Goal: Information Seeking & Learning: Learn about a topic

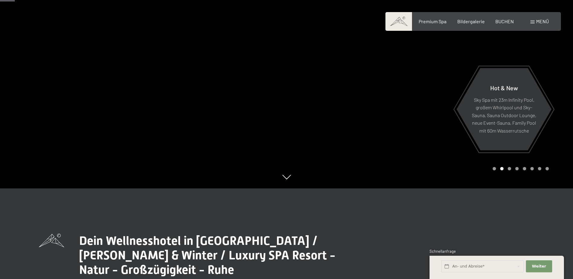
click at [542, 22] on span "Menü" at bounding box center [542, 21] width 13 height 6
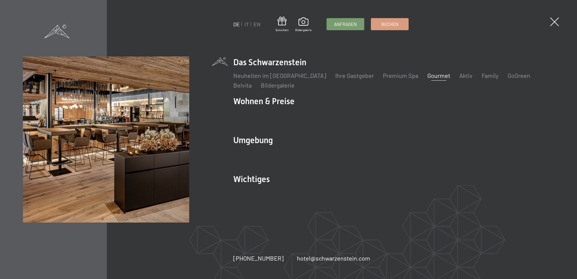
click at [427, 76] on link "Gourmet" at bounding box center [438, 75] width 23 height 7
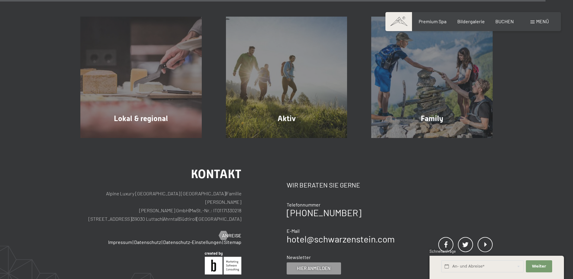
scroll to position [2234, 0]
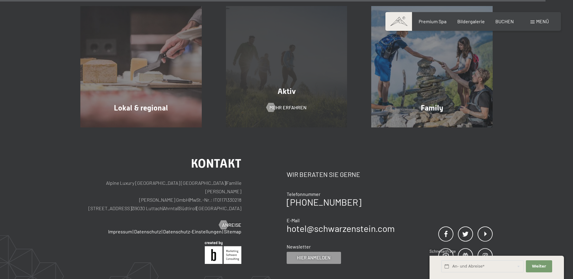
click at [285, 70] on div "Aktiv Mehr erfahren" at bounding box center [286, 66] width 145 height 121
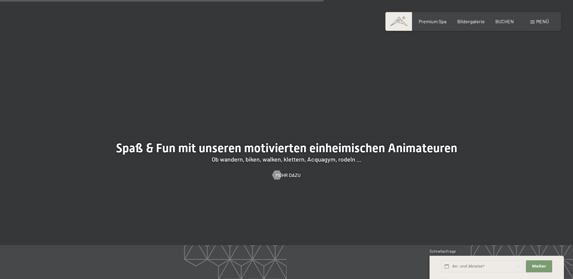
scroll to position [966, 0]
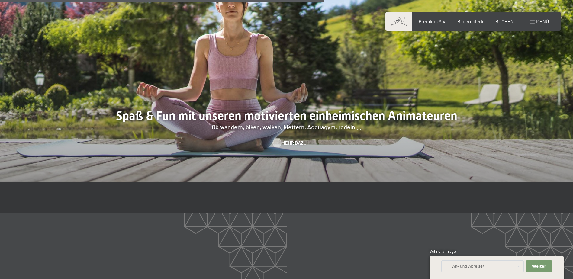
click at [294, 139] on span "Mehr dazu" at bounding box center [293, 142] width 25 height 7
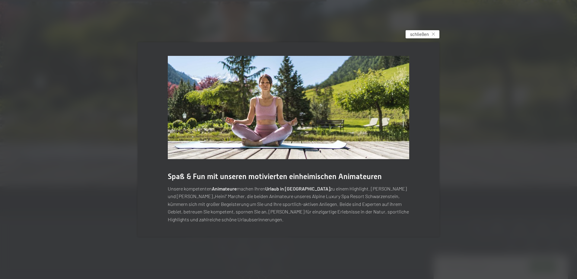
click at [429, 35] on div "schließen" at bounding box center [423, 34] width 34 height 8
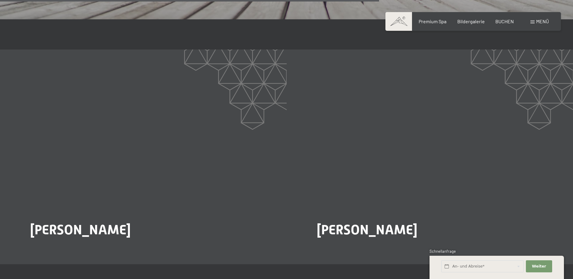
scroll to position [1238, 0]
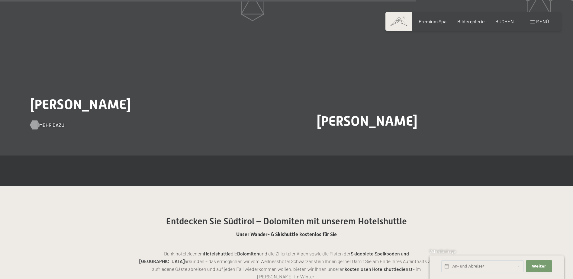
click at [53, 122] on span "Mehr dazu" at bounding box center [51, 125] width 25 height 7
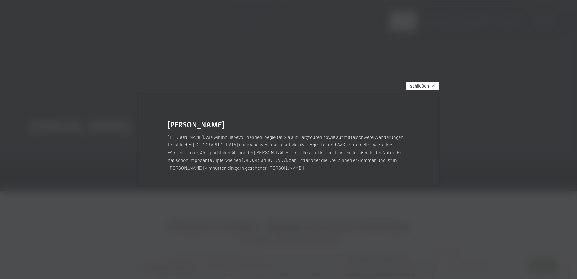
click at [425, 86] on div "schließen" at bounding box center [423, 86] width 34 height 8
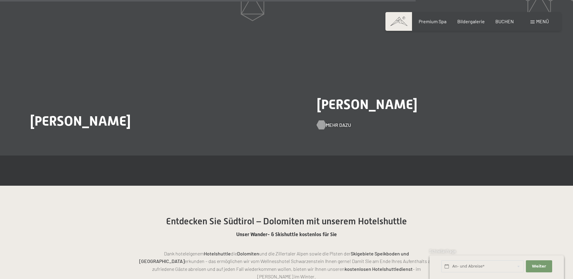
click at [341, 122] on span "Mehr dazu" at bounding box center [338, 125] width 25 height 7
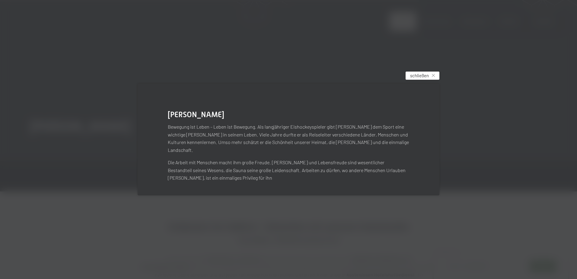
click at [423, 79] on span "schließen" at bounding box center [419, 75] width 19 height 6
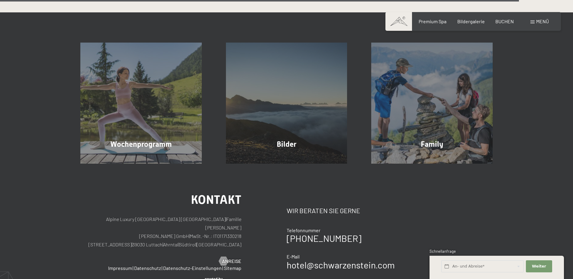
scroll to position [1600, 0]
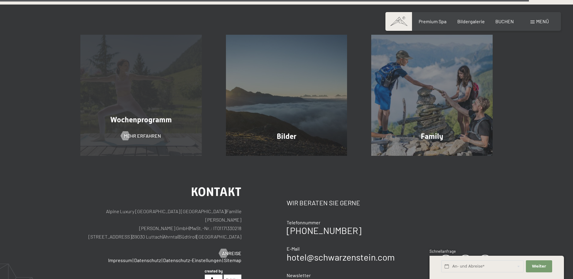
click at [134, 109] on div "Wochenprogramm Mehr erfahren" at bounding box center [140, 95] width 145 height 121
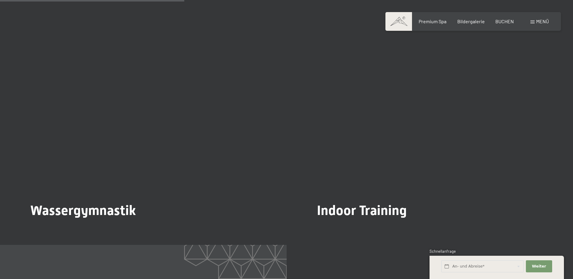
scroll to position [966, 0]
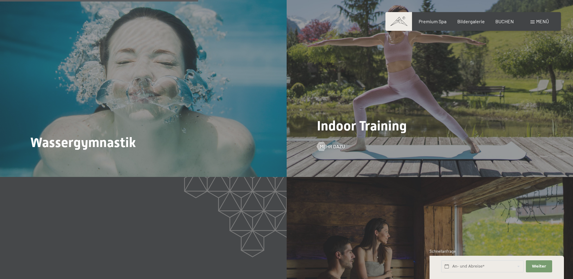
click at [351, 121] on span "Indoor Training" at bounding box center [362, 126] width 90 height 16
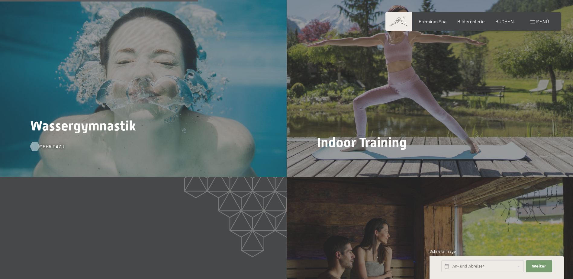
click at [53, 143] on span "Mehr dazu" at bounding box center [51, 146] width 25 height 7
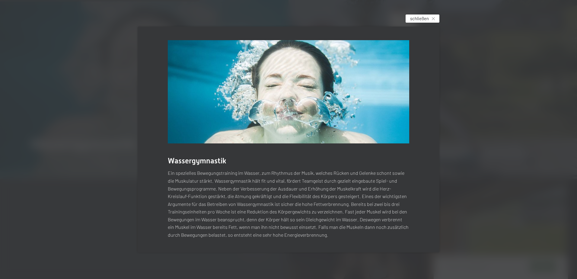
click at [420, 20] on span "schließen" at bounding box center [419, 18] width 19 height 6
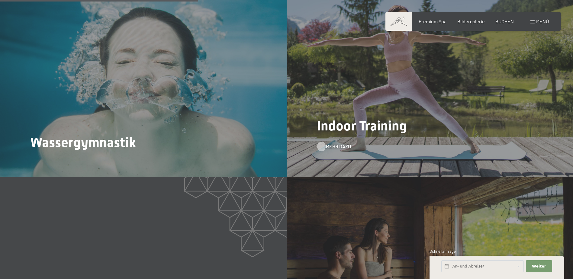
click at [340, 143] on span "Mehr dazu" at bounding box center [338, 146] width 25 height 7
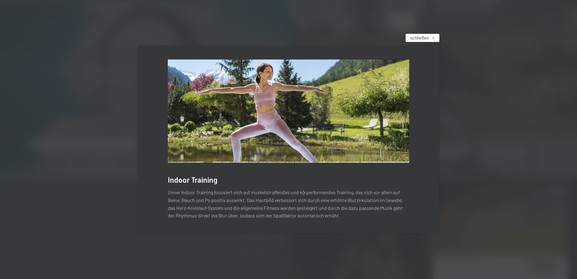
click at [418, 36] on span "schließen" at bounding box center [419, 38] width 19 height 6
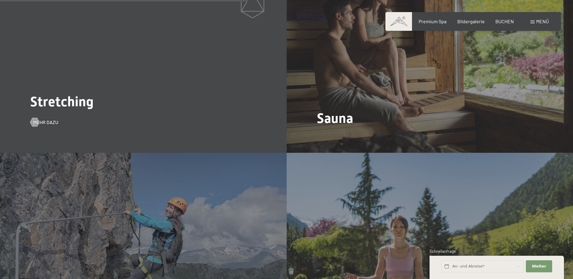
scroll to position [1207, 0]
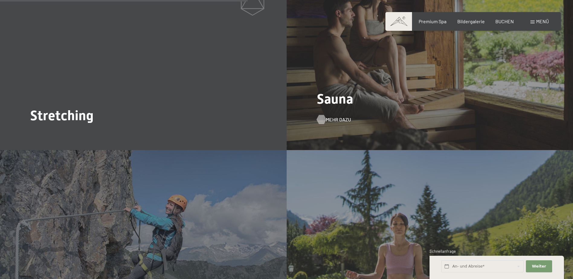
click at [335, 116] on span "Mehr dazu" at bounding box center [338, 119] width 25 height 7
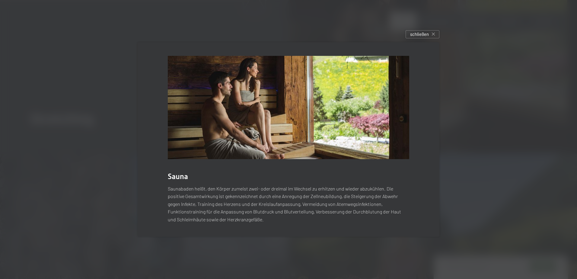
click at [420, 34] on span "schließen" at bounding box center [419, 34] width 19 height 6
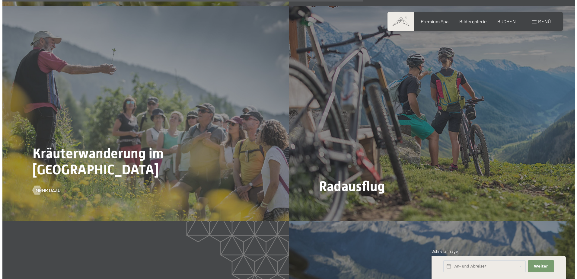
scroll to position [1660, 0]
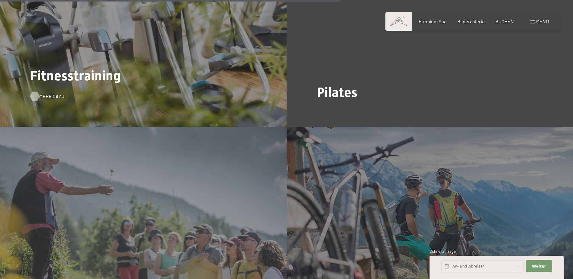
click at [50, 93] on span "Mehr dazu" at bounding box center [51, 96] width 25 height 7
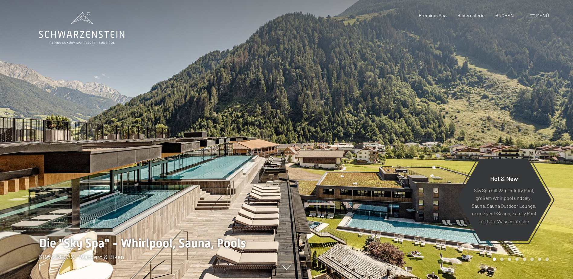
click at [226, 169] on div at bounding box center [143, 139] width 286 height 279
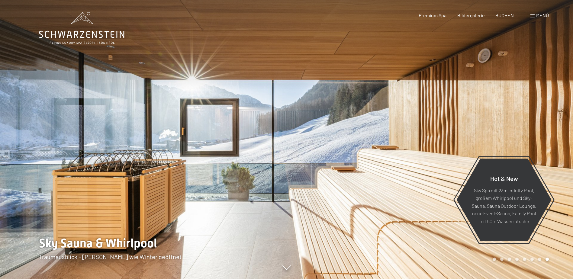
click at [226, 169] on div at bounding box center [143, 139] width 286 height 279
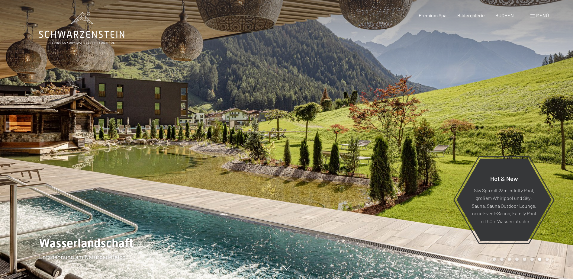
click at [226, 169] on div at bounding box center [143, 139] width 286 height 279
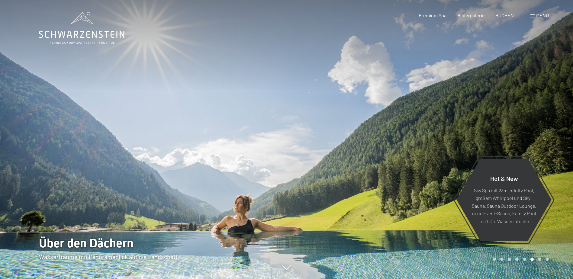
click at [226, 169] on div at bounding box center [143, 139] width 286 height 279
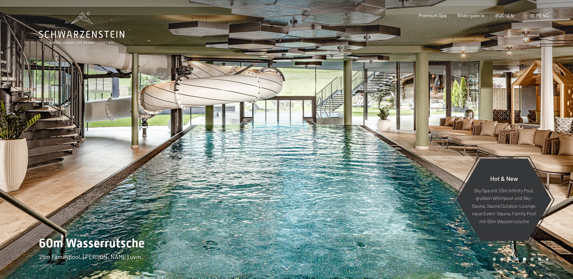
click at [267, 195] on div at bounding box center [143, 139] width 286 height 279
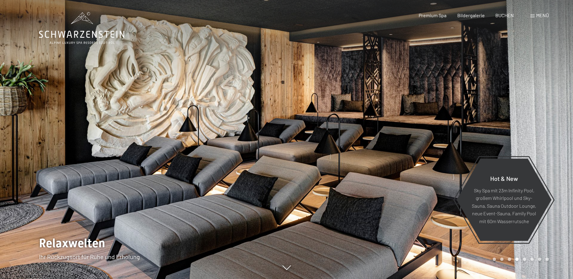
click at [267, 195] on div at bounding box center [143, 139] width 286 height 279
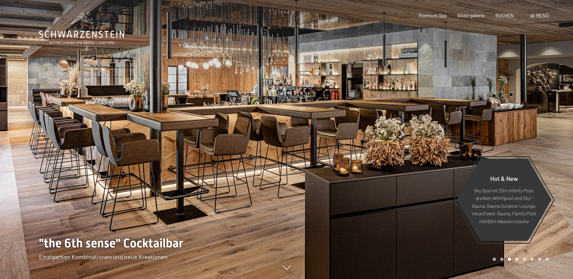
click at [267, 195] on div at bounding box center [143, 139] width 286 height 279
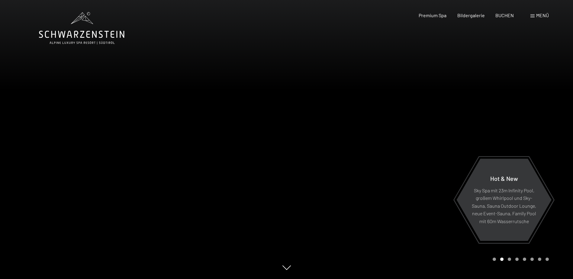
click at [267, 195] on div at bounding box center [143, 139] width 286 height 279
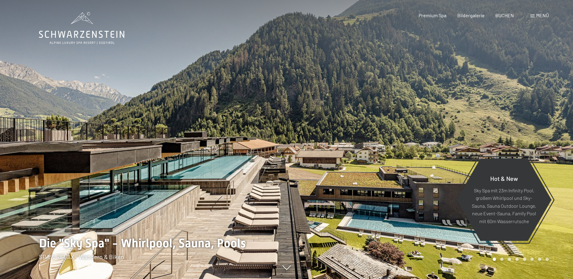
click at [390, 225] on div at bounding box center [429, 139] width 286 height 279
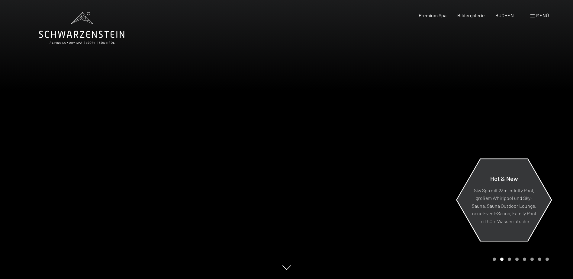
click at [504, 217] on p "Sky Spa mit 23m Infinity Pool, großem Whirlpool und Sky-Sauna, Sauna Outdoor Lo…" at bounding box center [504, 205] width 66 height 39
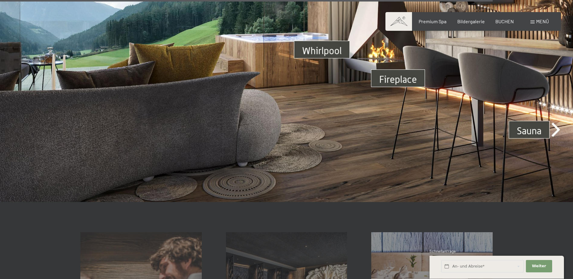
scroll to position [2053, 0]
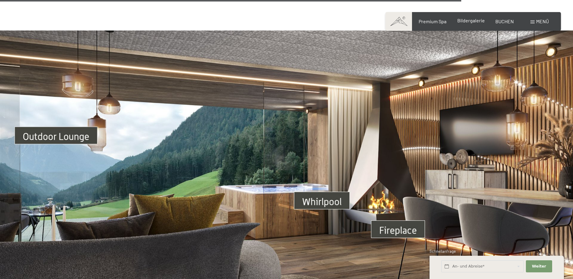
click at [477, 21] on span "Bildergalerie" at bounding box center [470, 21] width 27 height 6
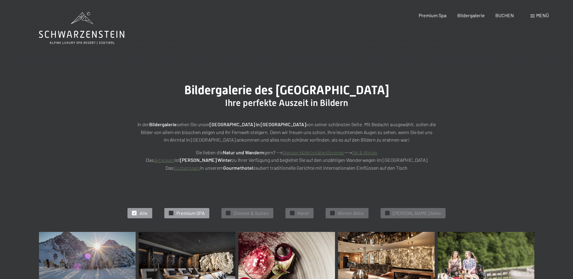
click at [189, 210] on span "Premium SPA" at bounding box center [190, 213] width 28 height 7
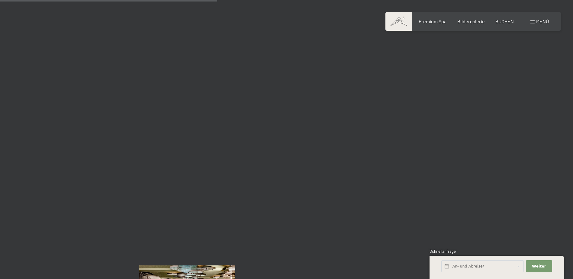
scroll to position [484, 0]
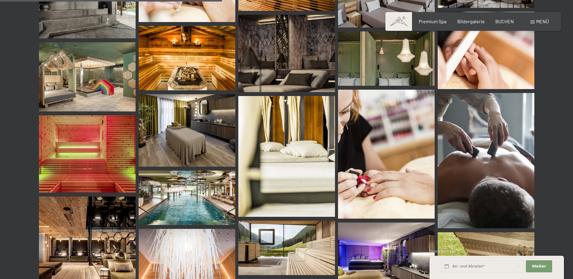
click at [200, 186] on img at bounding box center [187, 198] width 97 height 54
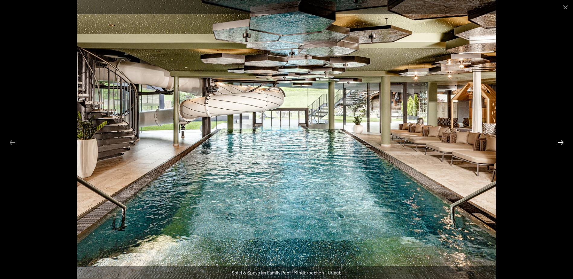
click at [562, 141] on button "Next slide" at bounding box center [560, 142] width 13 height 12
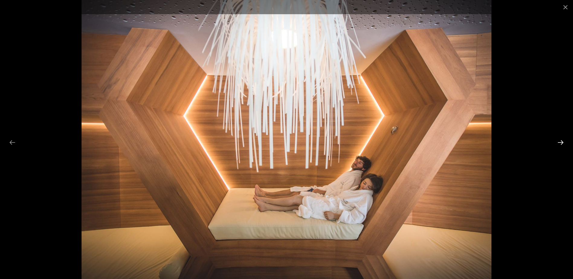
click at [562, 141] on button "Next slide" at bounding box center [560, 142] width 13 height 12
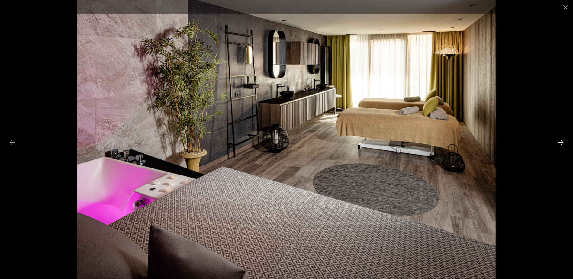
click at [562, 141] on button "Next slide" at bounding box center [560, 142] width 13 height 12
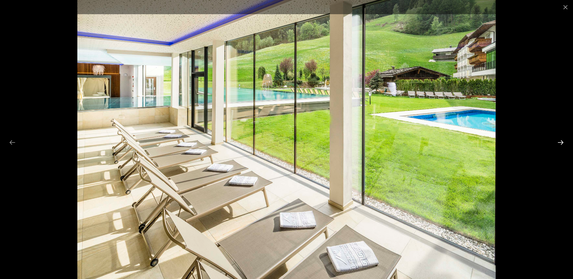
click at [562, 141] on button "Next slide" at bounding box center [560, 142] width 13 height 12
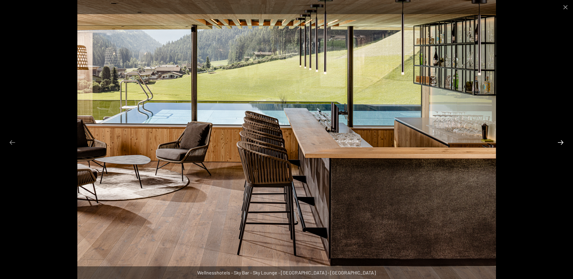
click at [562, 141] on button "Next slide" at bounding box center [560, 142] width 13 height 12
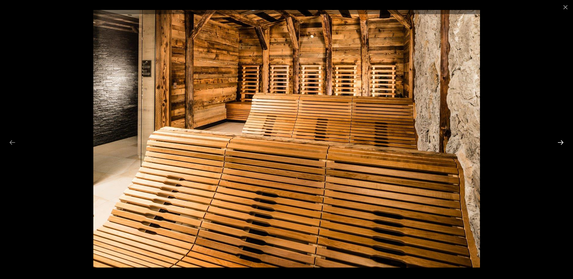
click at [562, 141] on button "Next slide" at bounding box center [560, 142] width 13 height 12
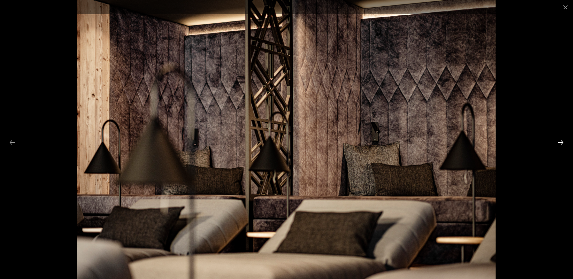
click at [562, 141] on button "Next slide" at bounding box center [560, 142] width 13 height 12
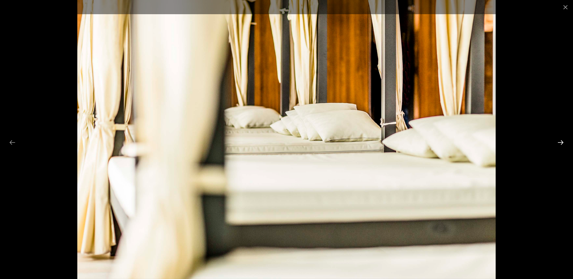
click at [562, 141] on button "Next slide" at bounding box center [560, 142] width 13 height 12
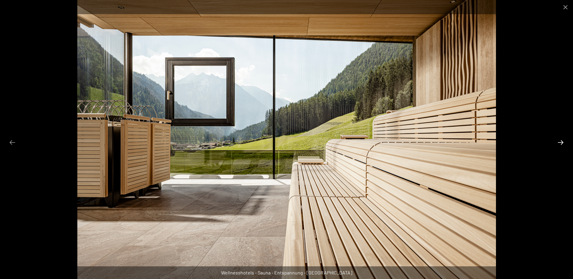
click at [562, 141] on button "Next slide" at bounding box center [560, 142] width 13 height 12
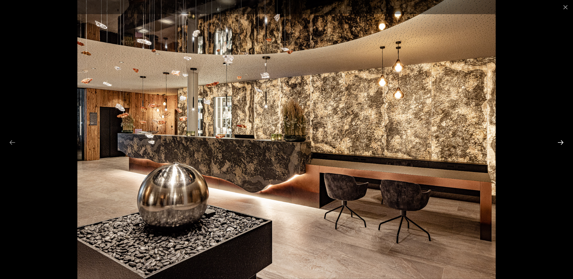
click at [562, 141] on button "Next slide" at bounding box center [560, 142] width 13 height 12
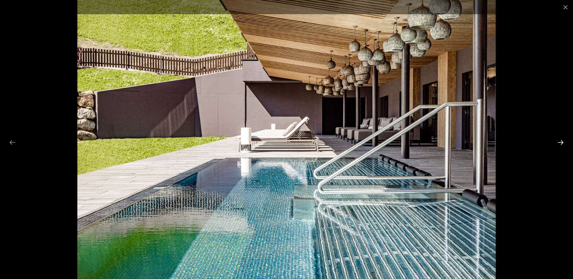
click at [562, 141] on button "Next slide" at bounding box center [560, 142] width 13 height 12
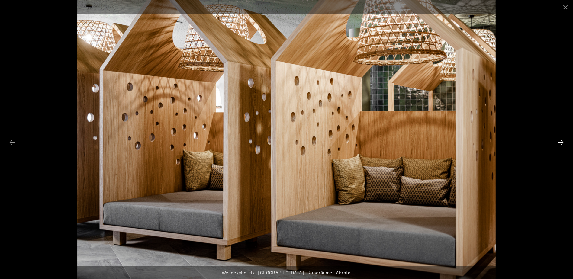
click at [562, 141] on button "Next slide" at bounding box center [560, 142] width 13 height 12
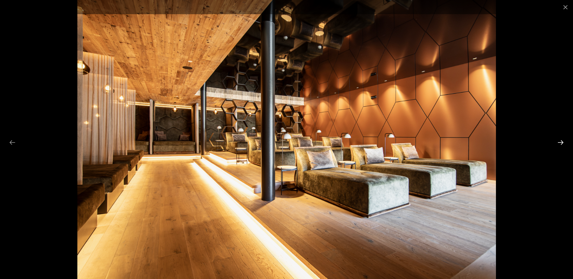
click at [562, 141] on button "Next slide" at bounding box center [560, 142] width 13 height 12
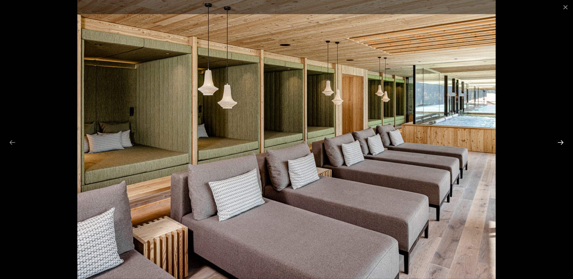
click at [562, 141] on button "Next slide" at bounding box center [560, 142] width 13 height 12
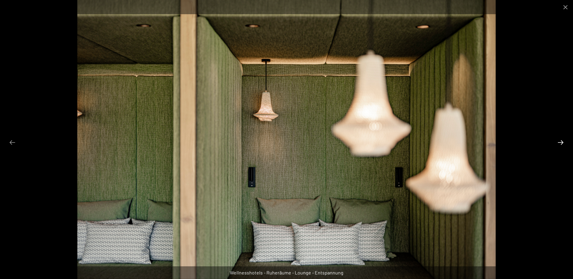
click at [562, 141] on button "Next slide" at bounding box center [560, 142] width 13 height 12
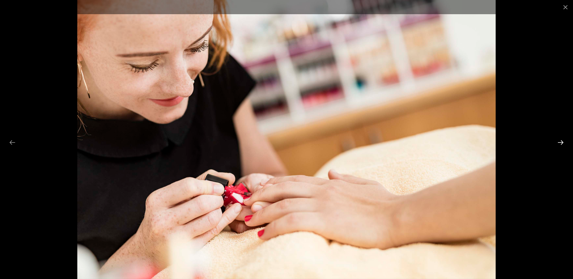
click at [562, 141] on button "Next slide" at bounding box center [560, 142] width 13 height 12
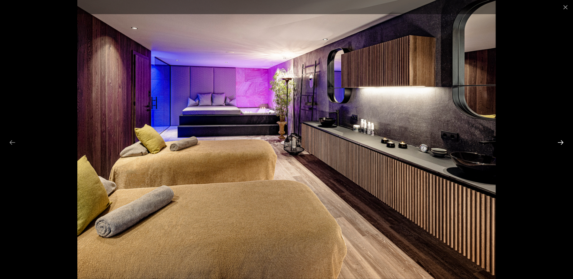
click at [562, 141] on button "Next slide" at bounding box center [560, 142] width 13 height 12
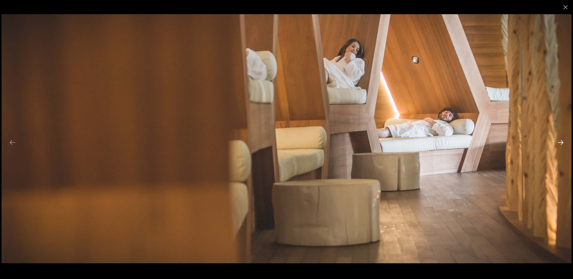
click at [562, 141] on button "Next slide" at bounding box center [560, 142] width 13 height 12
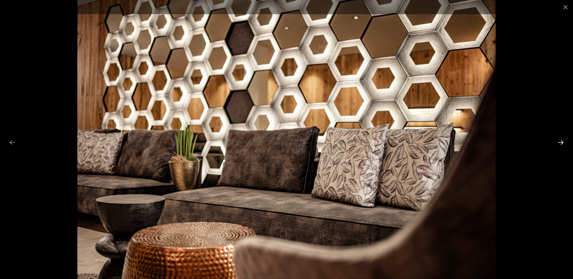
click at [562, 141] on button "Next slide" at bounding box center [560, 142] width 13 height 12
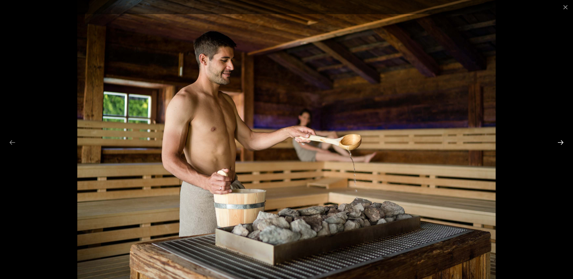
click at [562, 141] on button "Next slide" at bounding box center [560, 142] width 13 height 12
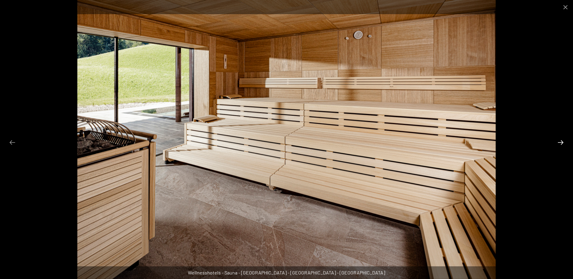
click at [562, 141] on button "Next slide" at bounding box center [560, 142] width 13 height 12
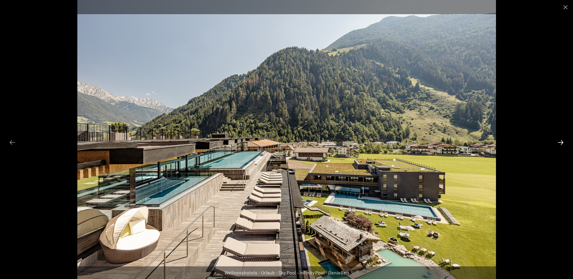
click at [562, 141] on button "Next slide" at bounding box center [560, 142] width 13 height 12
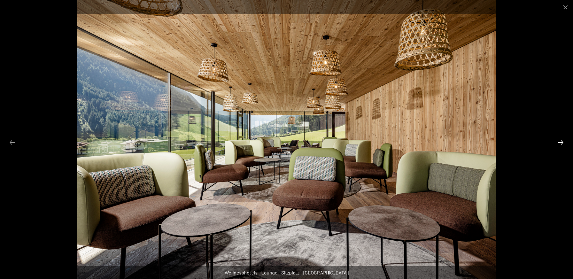
click at [562, 141] on button "Next slide" at bounding box center [560, 142] width 13 height 12
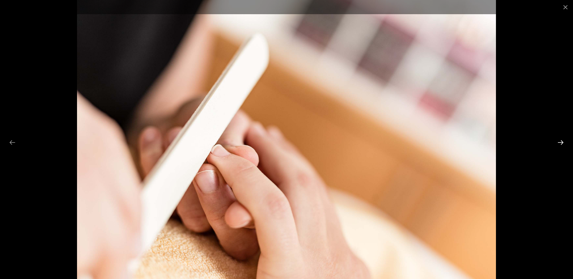
click at [562, 141] on button "Next slide" at bounding box center [560, 142] width 13 height 12
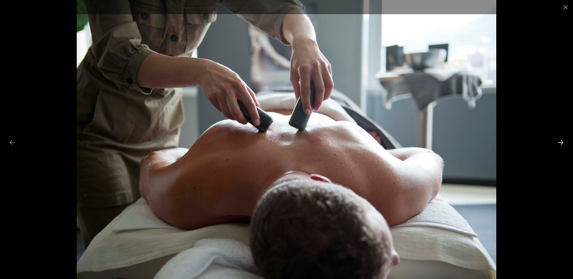
click at [562, 141] on button "Next slide" at bounding box center [560, 142] width 13 height 12
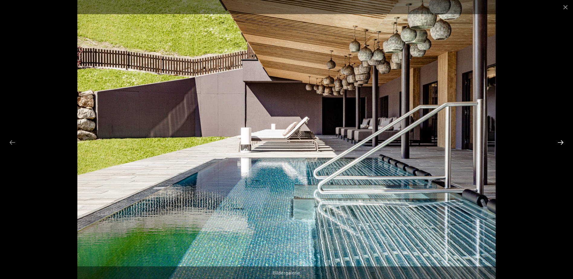
click at [562, 141] on button "Next slide" at bounding box center [560, 142] width 13 height 12
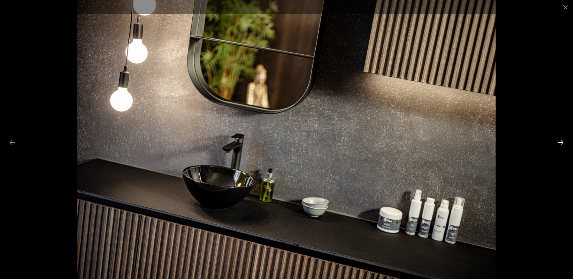
click at [562, 141] on button "Next slide" at bounding box center [560, 142] width 13 height 12
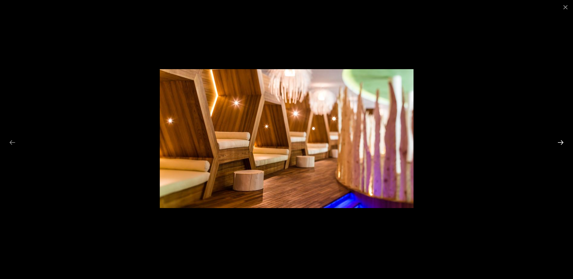
click at [562, 141] on button "Next slide" at bounding box center [560, 142] width 13 height 12
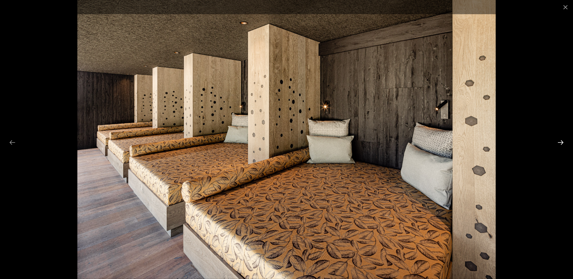
click at [562, 141] on button "Next slide" at bounding box center [560, 142] width 13 height 12
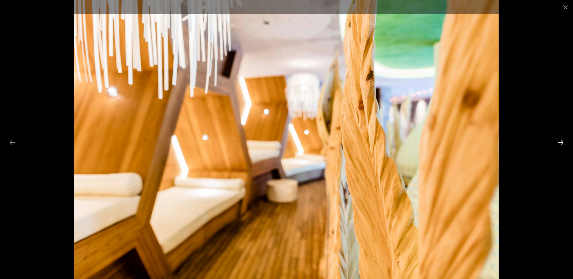
click at [562, 141] on button "Next slide" at bounding box center [560, 142] width 13 height 12
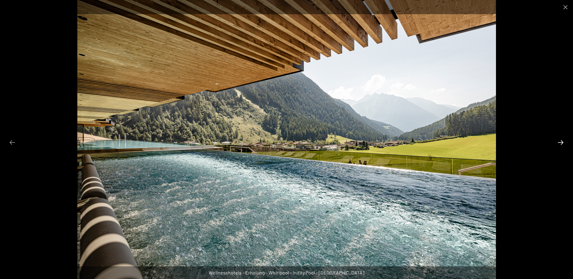
click at [562, 141] on button "Next slide" at bounding box center [560, 142] width 13 height 12
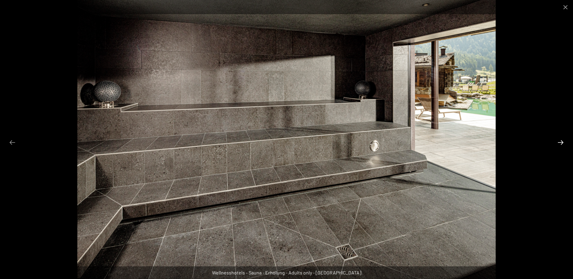
click at [562, 141] on button "Next slide" at bounding box center [560, 142] width 13 height 12
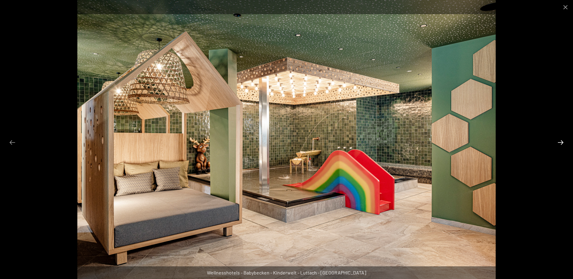
click at [562, 141] on button "Next slide" at bounding box center [560, 142] width 13 height 12
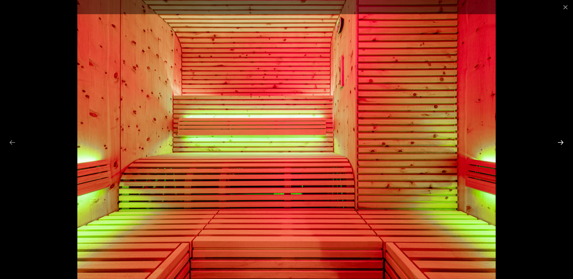
click at [562, 141] on button "Next slide" at bounding box center [560, 142] width 13 height 12
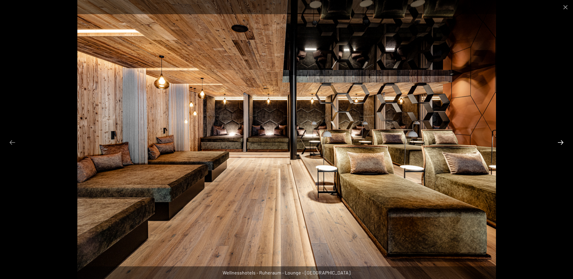
click at [562, 141] on button "Next slide" at bounding box center [560, 142] width 13 height 12
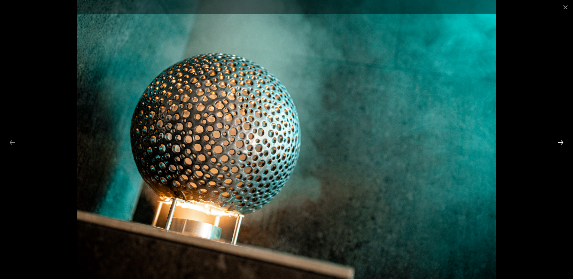
click at [562, 141] on button "Next slide" at bounding box center [560, 142] width 13 height 12
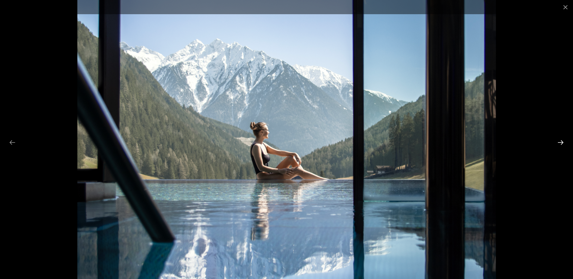
click at [562, 141] on button "Next slide" at bounding box center [560, 142] width 13 height 12
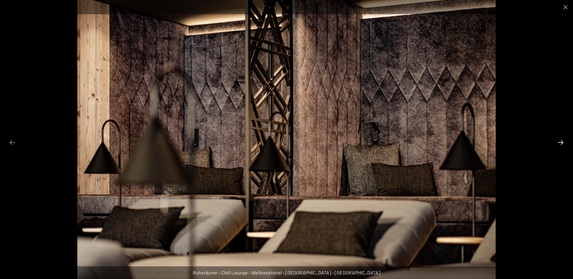
click at [562, 141] on button "Next slide" at bounding box center [560, 142] width 13 height 12
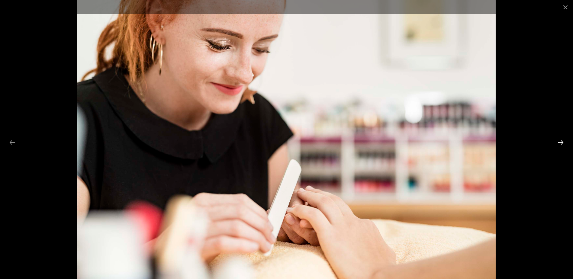
click at [562, 141] on button "Next slide" at bounding box center [560, 142] width 13 height 12
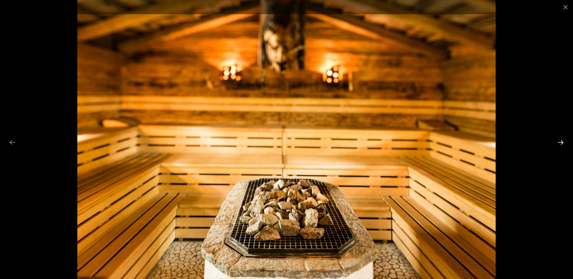
click at [562, 141] on button "Next slide" at bounding box center [560, 142] width 13 height 12
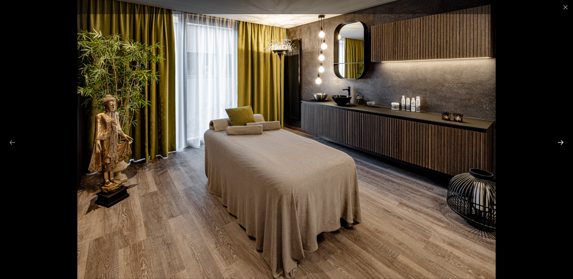
click at [562, 141] on button "Next slide" at bounding box center [560, 142] width 13 height 12
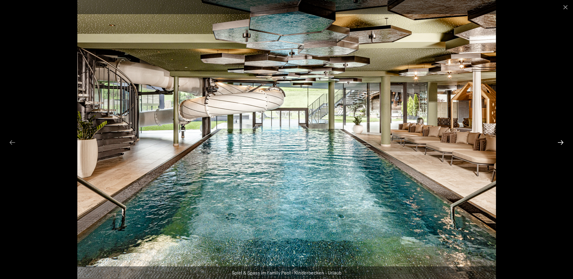
click at [562, 141] on button "Next slide" at bounding box center [560, 142] width 13 height 12
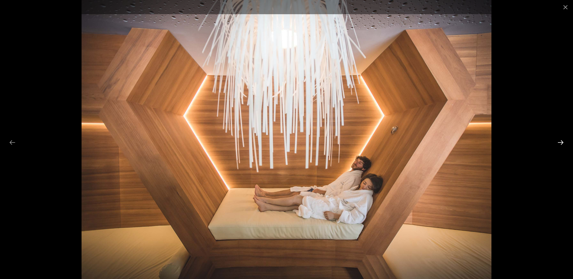
click at [562, 141] on button "Next slide" at bounding box center [560, 142] width 13 height 12
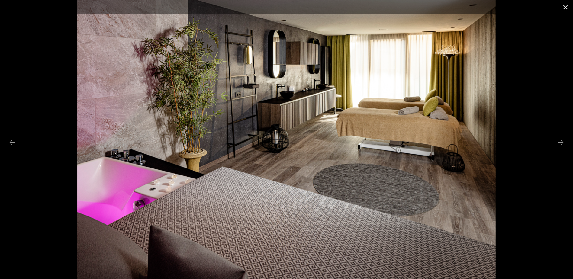
click at [570, 4] on button "Close gallery" at bounding box center [565, 7] width 15 height 14
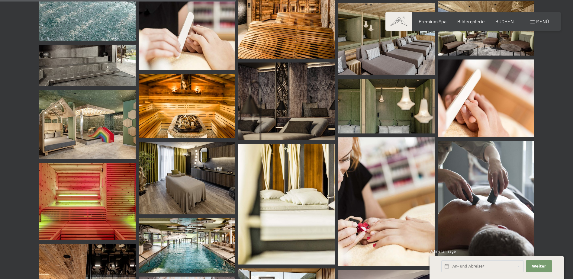
scroll to position [363, 0]
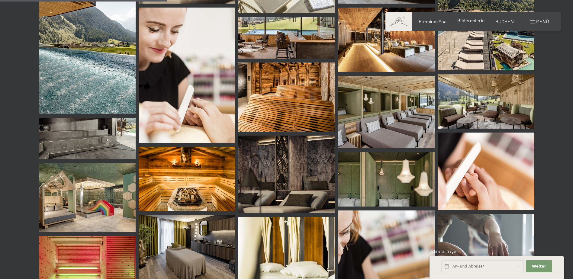
click at [471, 21] on span "Bildergalerie" at bounding box center [470, 21] width 27 height 6
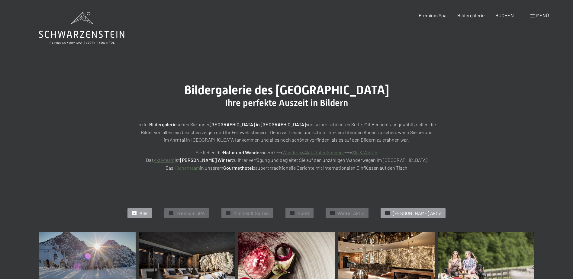
click at [410, 211] on span "Sommer Aktiv" at bounding box center [416, 213] width 48 height 7
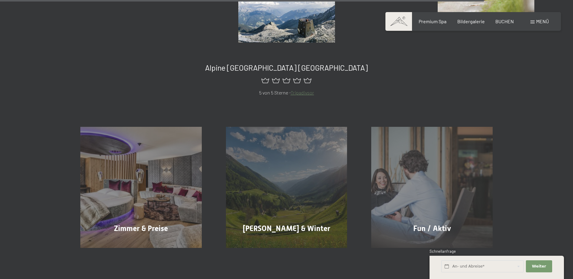
scroll to position [1178, 0]
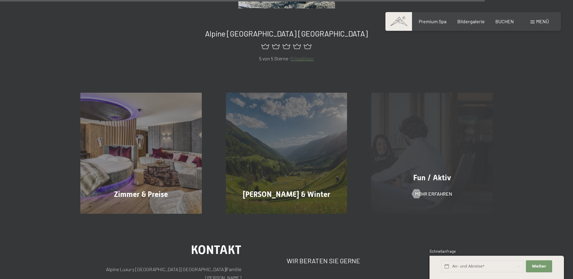
click at [434, 189] on div "Fun / Aktiv Mehr erfahren" at bounding box center [431, 153] width 145 height 121
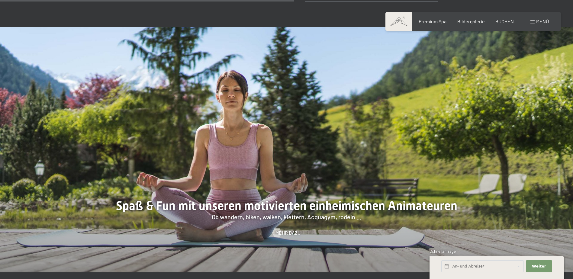
scroll to position [875, 0]
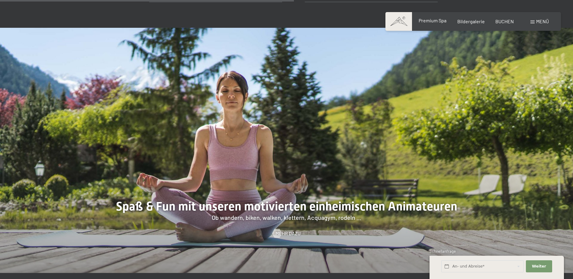
click at [435, 20] on span "Premium Spa" at bounding box center [432, 21] width 28 height 6
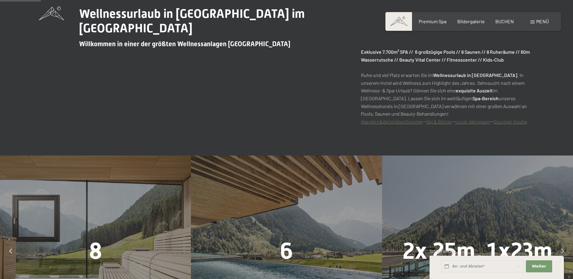
scroll to position [302, 0]
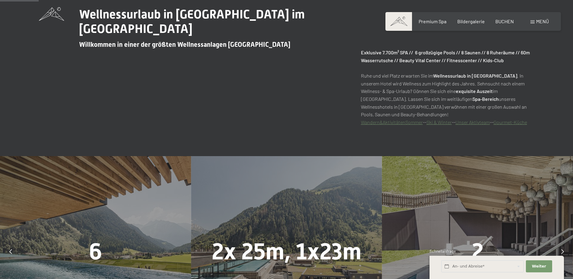
click at [396, 123] on link "Wandern&AktivitätenSommer" at bounding box center [392, 122] width 62 height 6
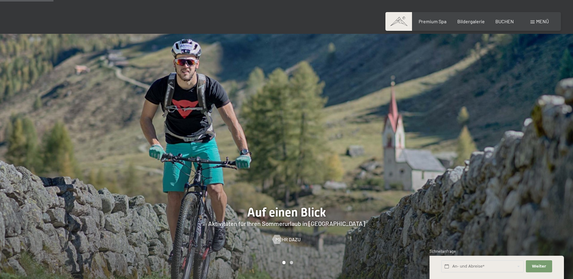
scroll to position [423, 0]
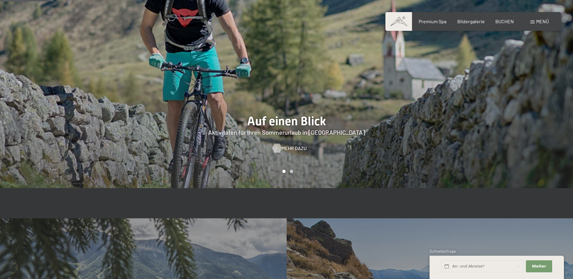
click at [294, 145] on span "Mehr dazu" at bounding box center [293, 148] width 25 height 7
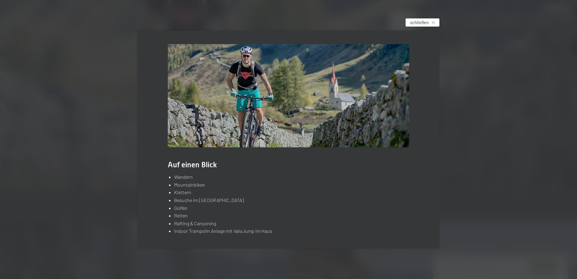
click at [427, 23] on span "schließen" at bounding box center [419, 22] width 19 height 6
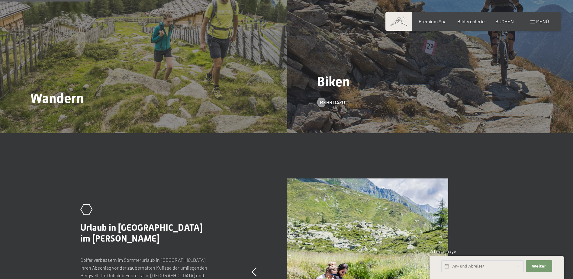
scroll to position [724, 0]
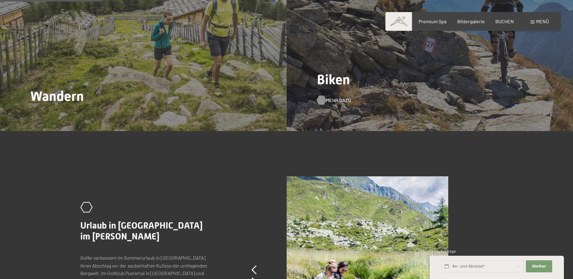
click at [334, 97] on span "Mehr dazu" at bounding box center [338, 100] width 25 height 7
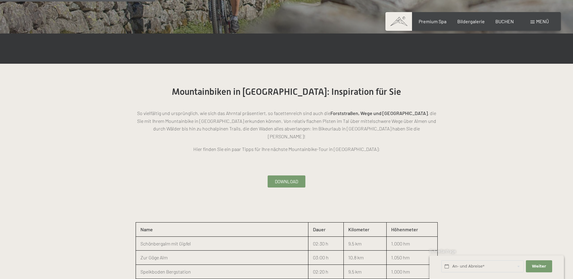
scroll to position [664, 0]
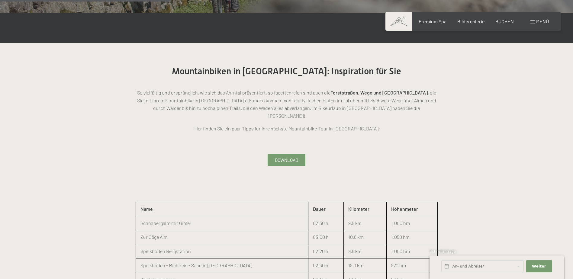
click at [282, 157] on span "Download" at bounding box center [286, 160] width 23 height 6
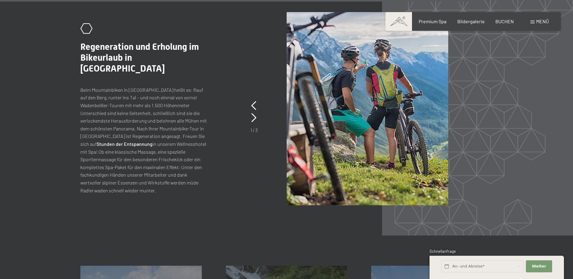
scroll to position [1449, 0]
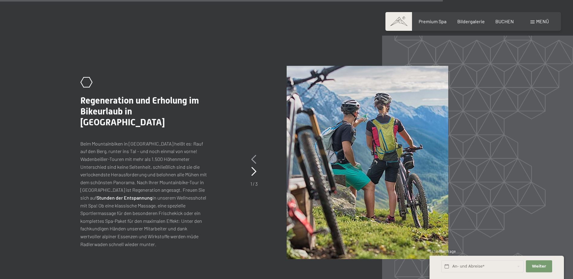
click at [255, 155] on icon at bounding box center [253, 159] width 5 height 9
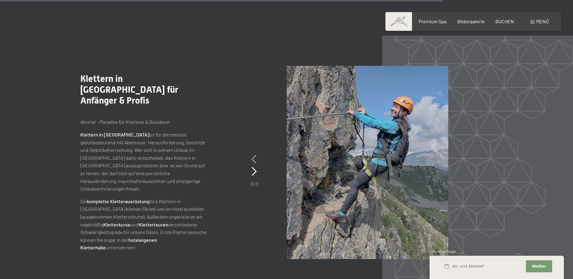
click at [255, 155] on icon at bounding box center [253, 159] width 5 height 9
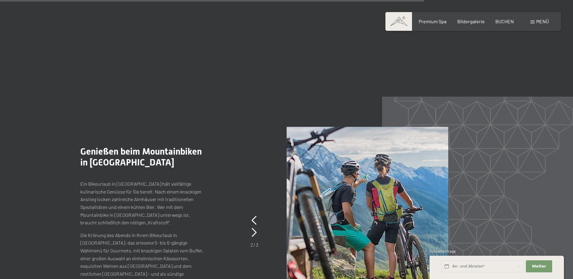
scroll to position [1268, 0]
